Goal: Task Accomplishment & Management: Complete application form

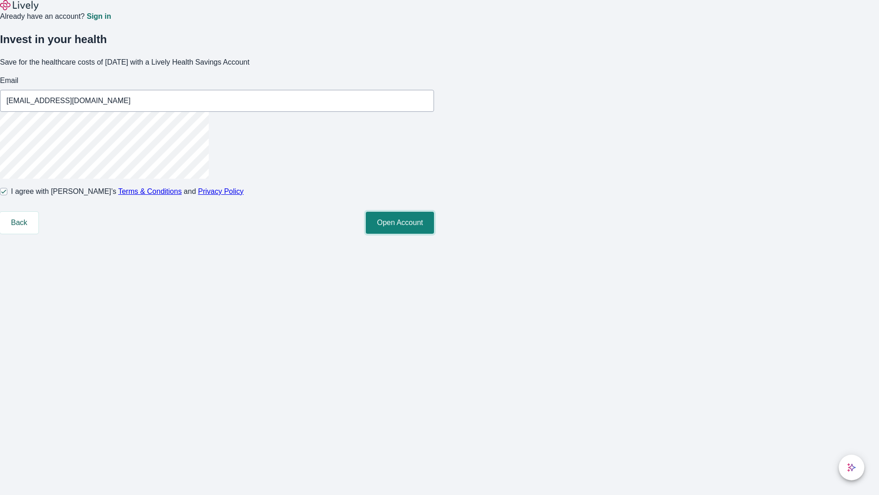
click at [434, 234] on button "Open Account" at bounding box center [400, 223] width 68 height 22
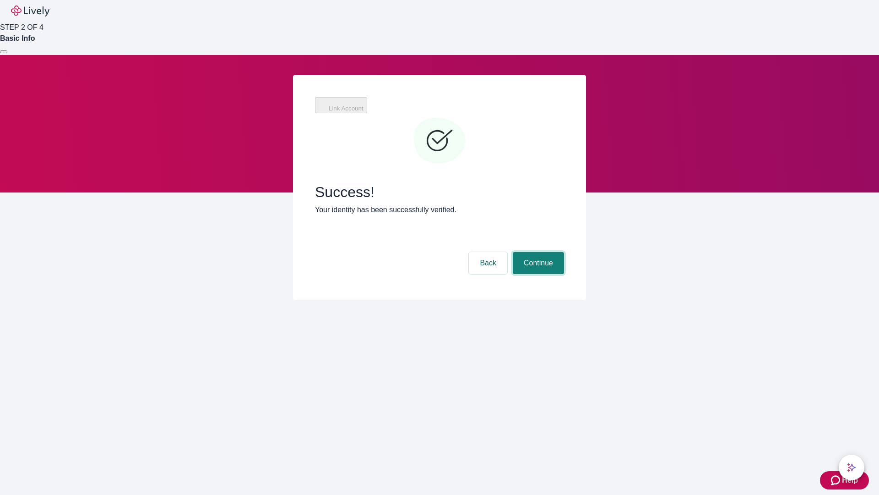
click at [537, 252] on button "Continue" at bounding box center [538, 263] width 51 height 22
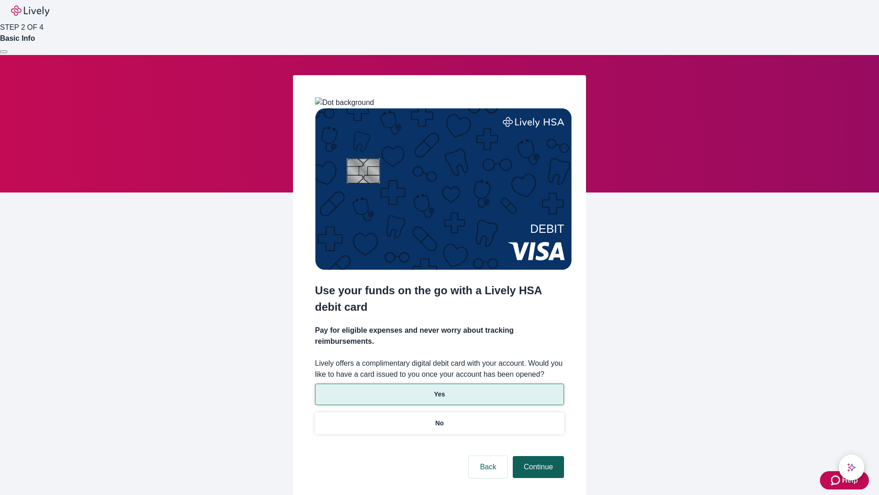
click at [439, 418] on p "No" at bounding box center [439, 423] width 9 height 10
click at [537, 456] on button "Continue" at bounding box center [538, 467] width 51 height 22
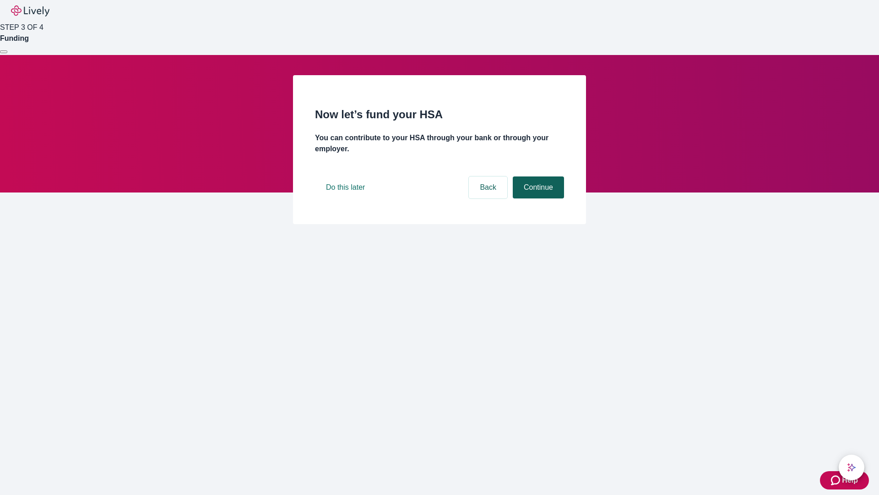
click at [537, 198] on button "Continue" at bounding box center [538, 187] width 51 height 22
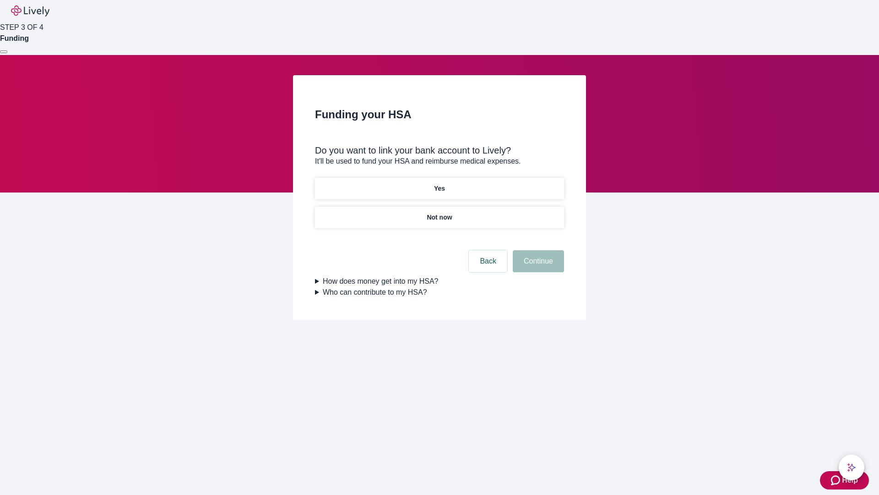
click at [439, 184] on p "Yes" at bounding box center [439, 189] width 11 height 10
click at [537, 250] on button "Continue" at bounding box center [538, 261] width 51 height 22
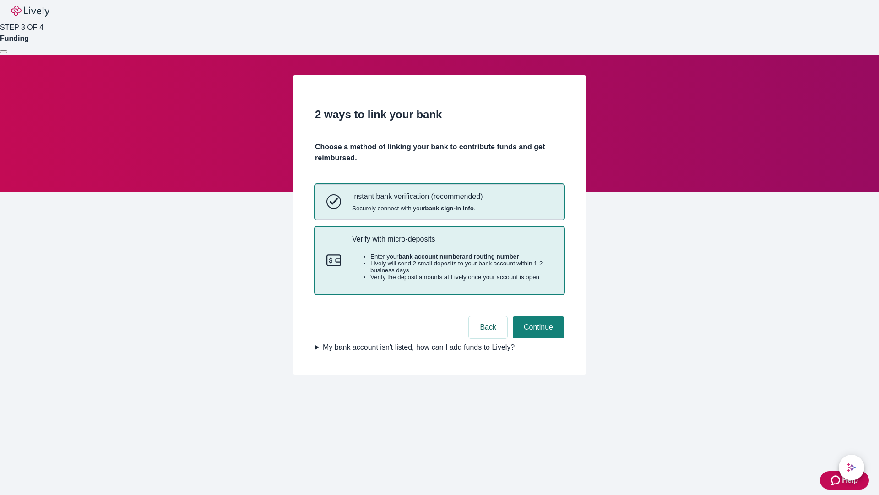
click at [452, 243] on p "Verify with micro-deposits" at bounding box center [452, 238] width 201 height 9
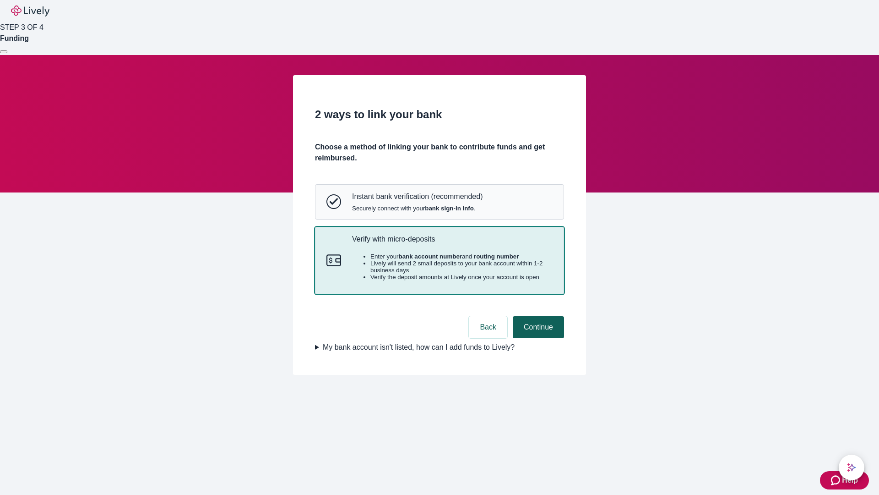
click at [537, 338] on button "Continue" at bounding box center [538, 327] width 51 height 22
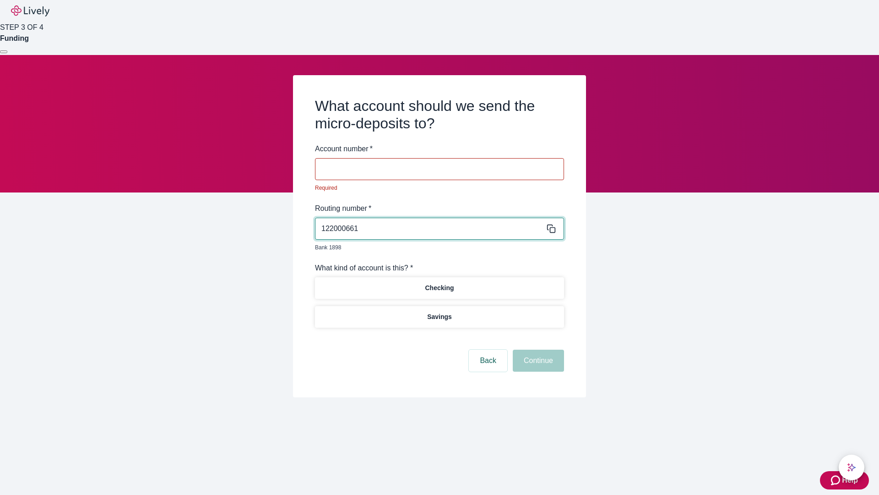
type input "122000661"
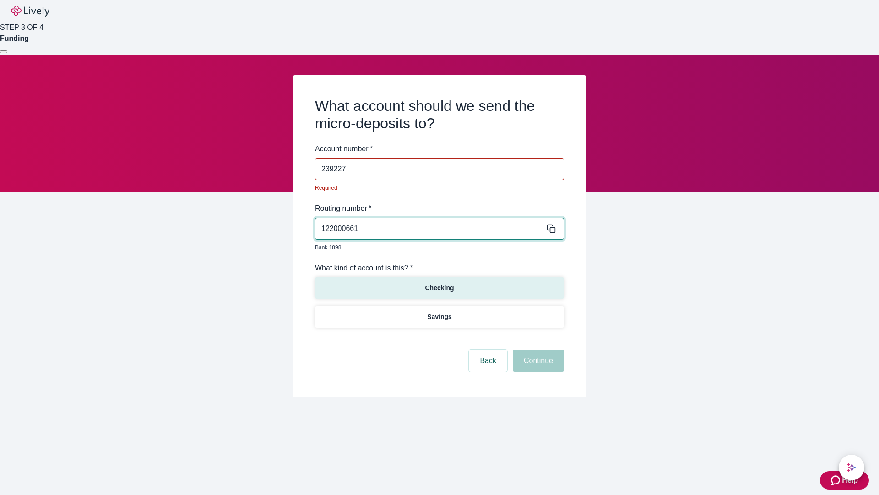
type input "239227"
click at [439, 283] on p "Checking" at bounding box center [439, 288] width 29 height 10
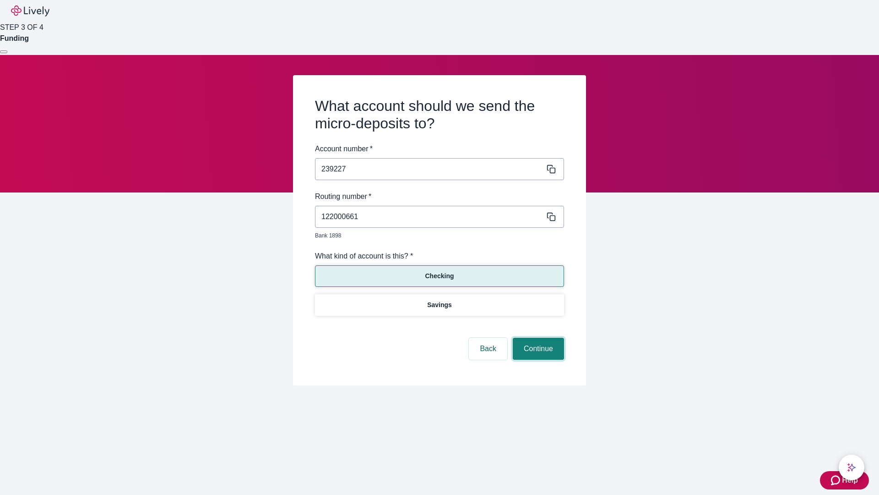
click at [537, 338] on button "Continue" at bounding box center [538, 348] width 51 height 22
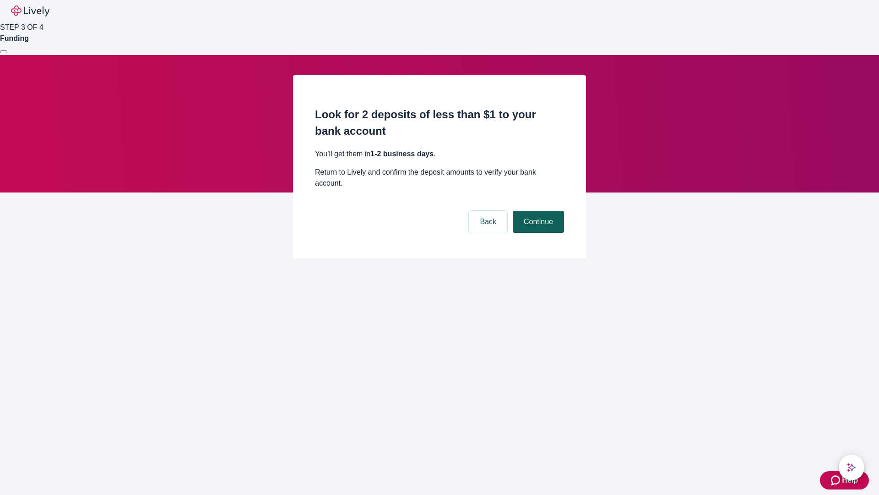
click at [537, 211] on button "Continue" at bounding box center [538, 222] width 51 height 22
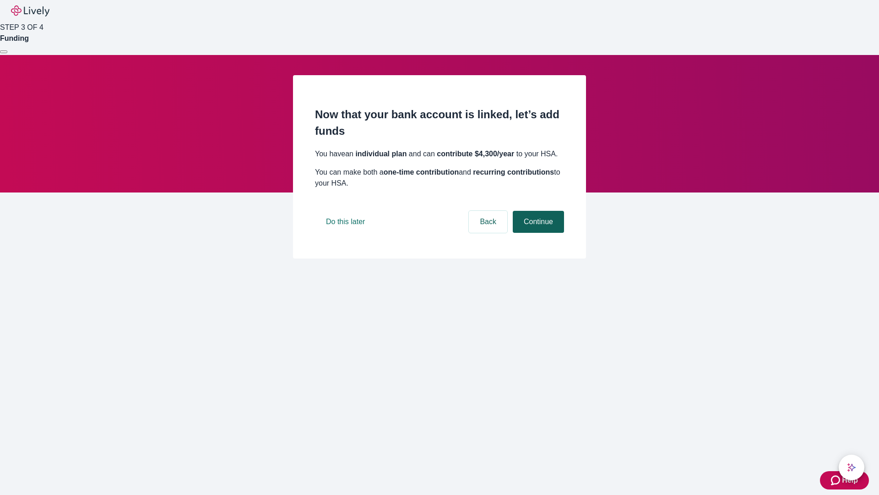
click at [537, 233] on button "Continue" at bounding box center [538, 222] width 51 height 22
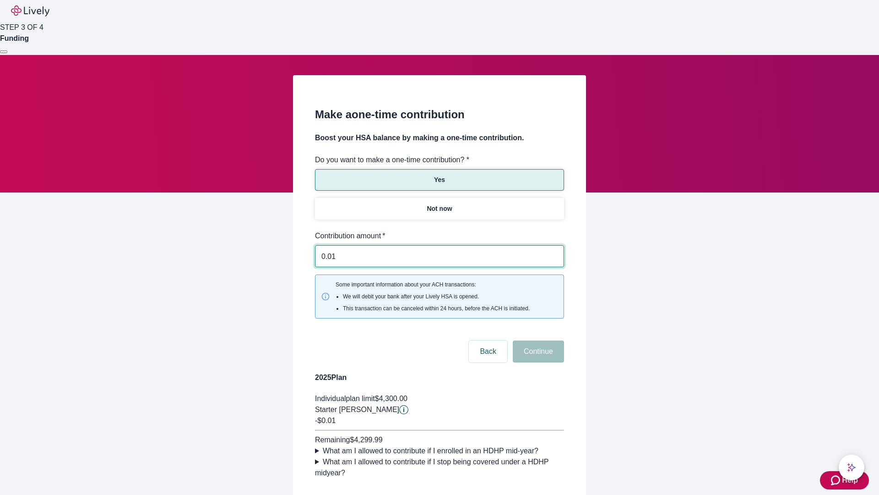
type input "0.01"
click at [537, 340] on button "Continue" at bounding box center [538, 351] width 51 height 22
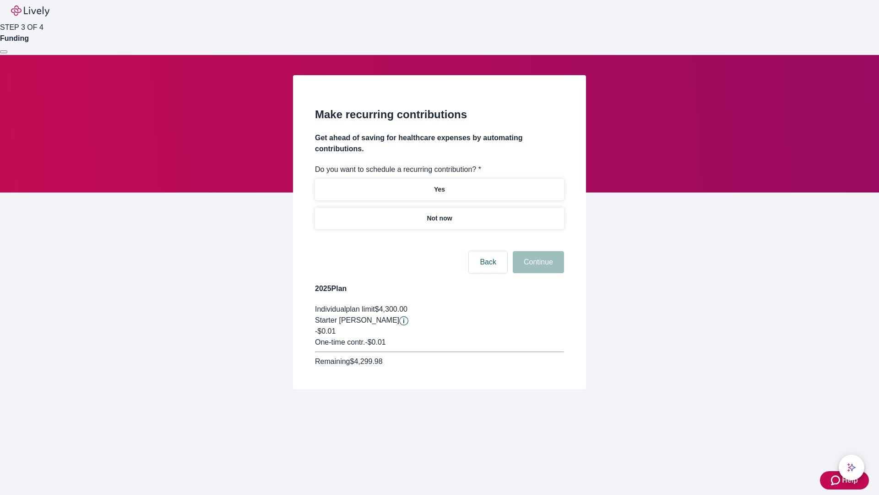
click at [439, 213] on p "Not now" at bounding box center [439, 218] width 25 height 10
click at [537, 251] on button "Continue" at bounding box center [538, 262] width 51 height 22
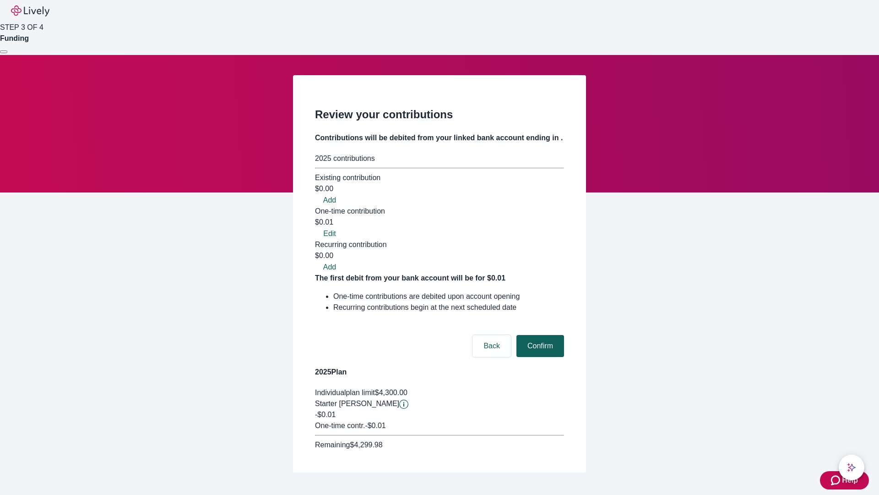
click at [539, 335] on button "Confirm" at bounding box center [540, 346] width 48 height 22
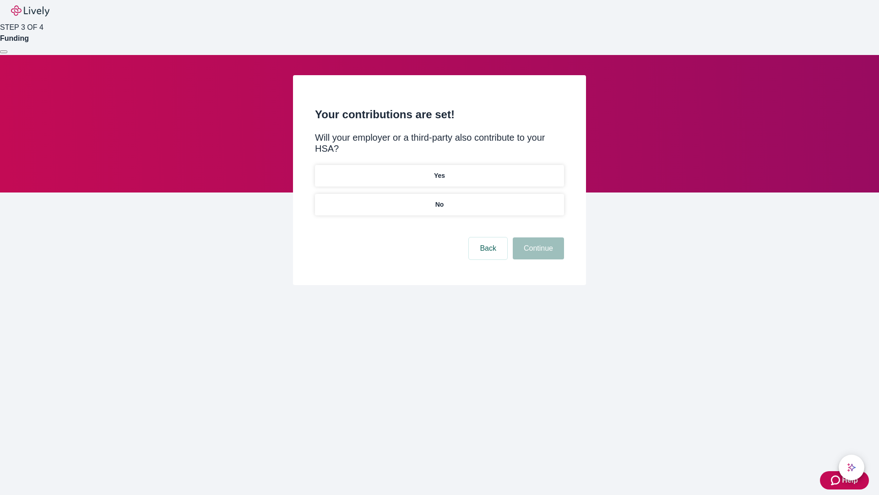
click at [439, 200] on p "No" at bounding box center [439, 205] width 9 height 10
click at [537, 237] on button "Continue" at bounding box center [538, 248] width 51 height 22
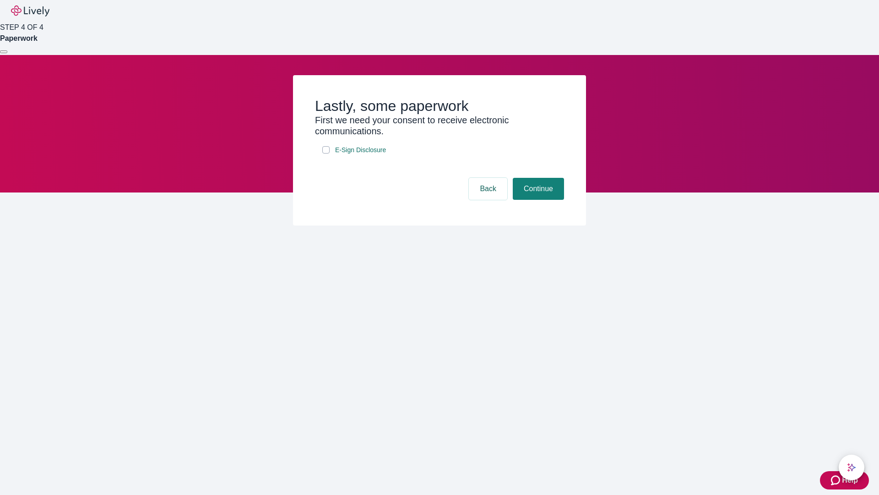
click at [326, 153] on input "E-Sign Disclosure" at bounding box center [325, 149] width 7 height 7
checkbox input "true"
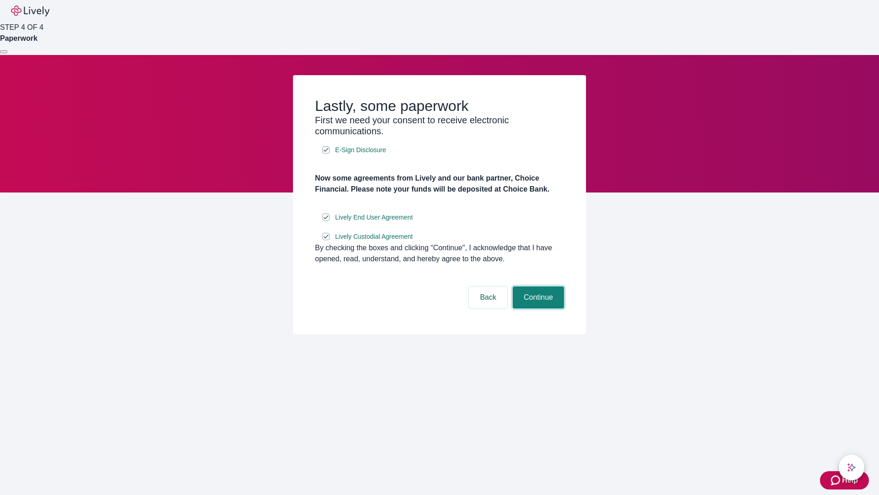
click at [537, 308] on button "Continue" at bounding box center [538, 297] width 51 height 22
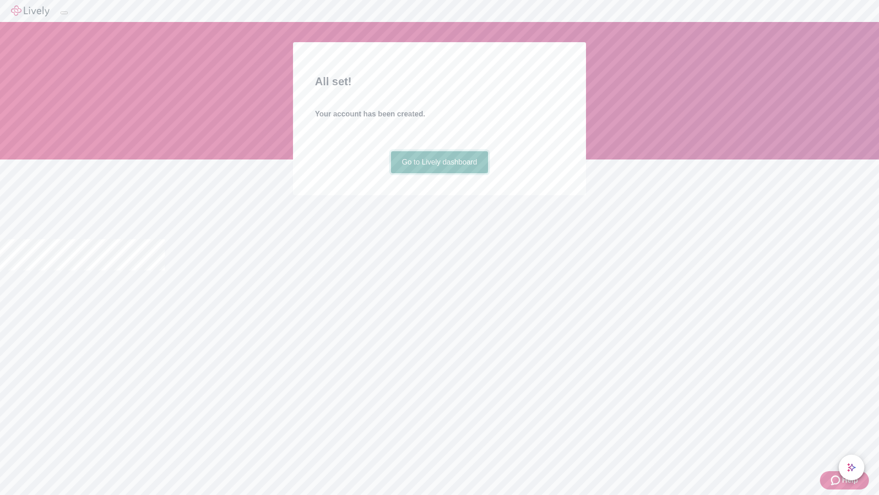
click at [439, 173] on link "Go to Lively dashboard" at bounding box center [440, 162] width 98 height 22
